Goal: Navigation & Orientation: Find specific page/section

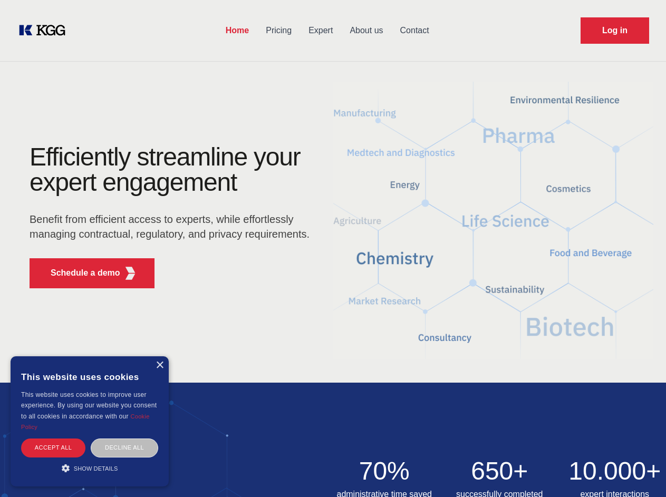
click at [333, 248] on div "Efficiently streamline your expert engagement Benefit from efficient access to …" at bounding box center [173, 221] width 321 height 152
click at [79, 273] on p "Schedule a demo" at bounding box center [86, 273] width 70 height 13
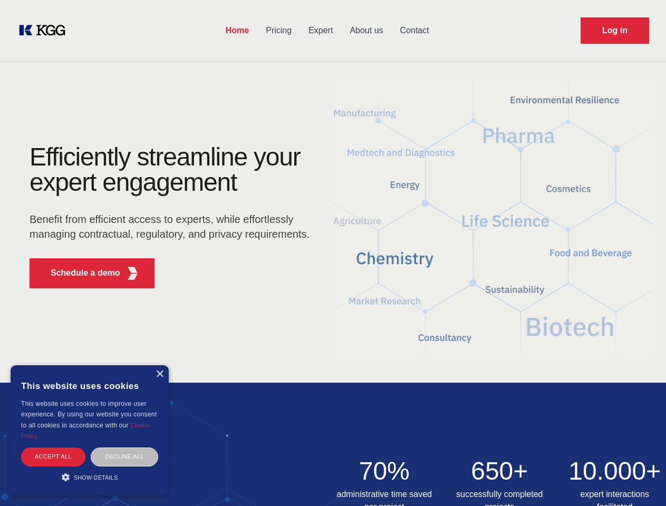
click at [159, 366] on div "× This website uses cookies This website uses cookies to improve user experienc…" at bounding box center [90, 431] width 158 height 130
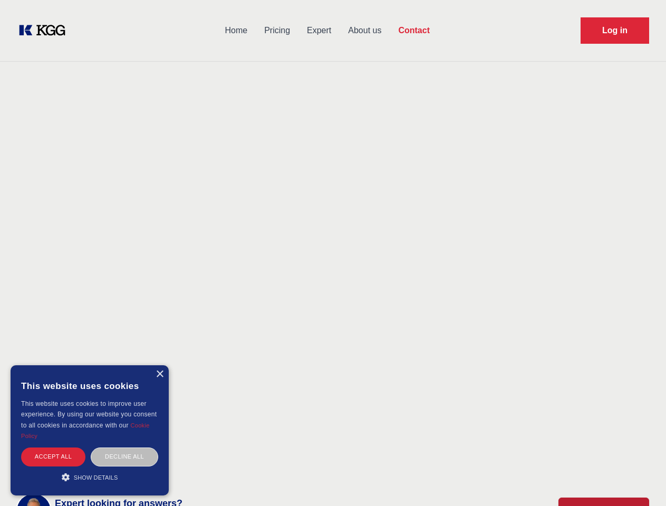
click at [53, 448] on div "Accept all" at bounding box center [53, 457] width 64 height 18
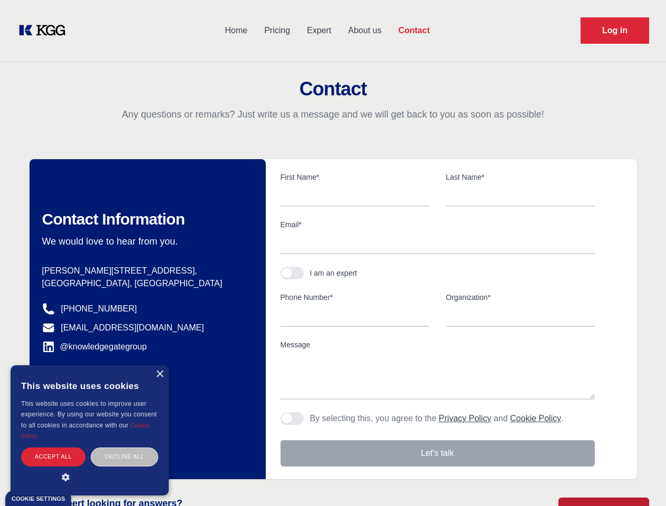
click at [125, 448] on div "Decline all" at bounding box center [125, 457] width 68 height 18
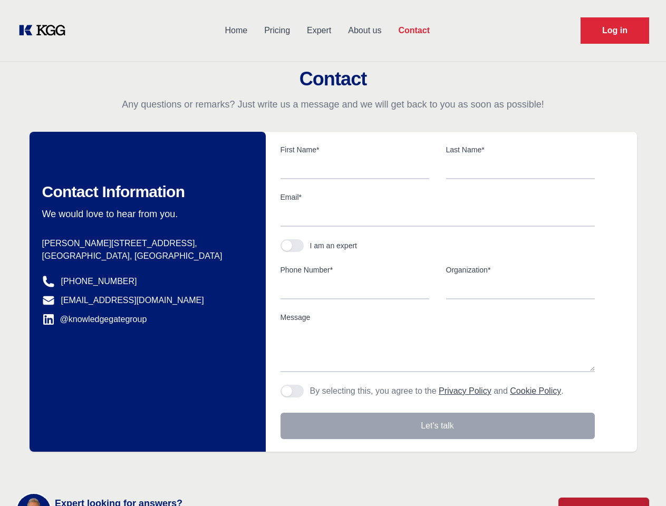
click at [90, 468] on main "Contact Any questions or remarks? Just write us a message and we will get back …" at bounding box center [333, 274] width 666 height 549
